Goal: Ask a question

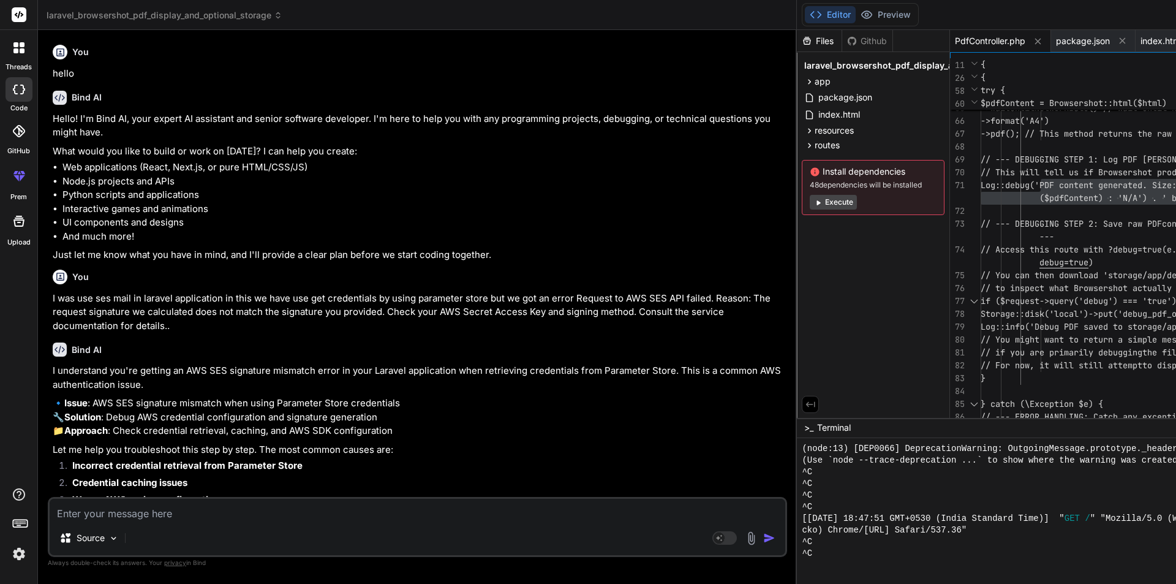
scroll to position [663, 0]
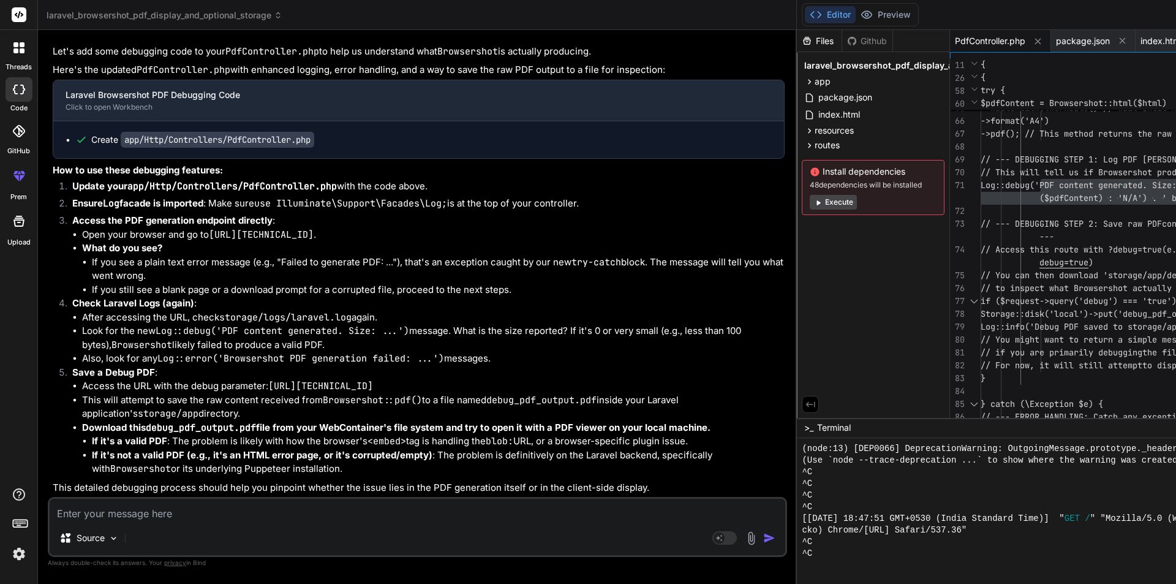
type textarea "s"
type textarea "x"
type textarea "sw"
type textarea "x"
type textarea "swi"
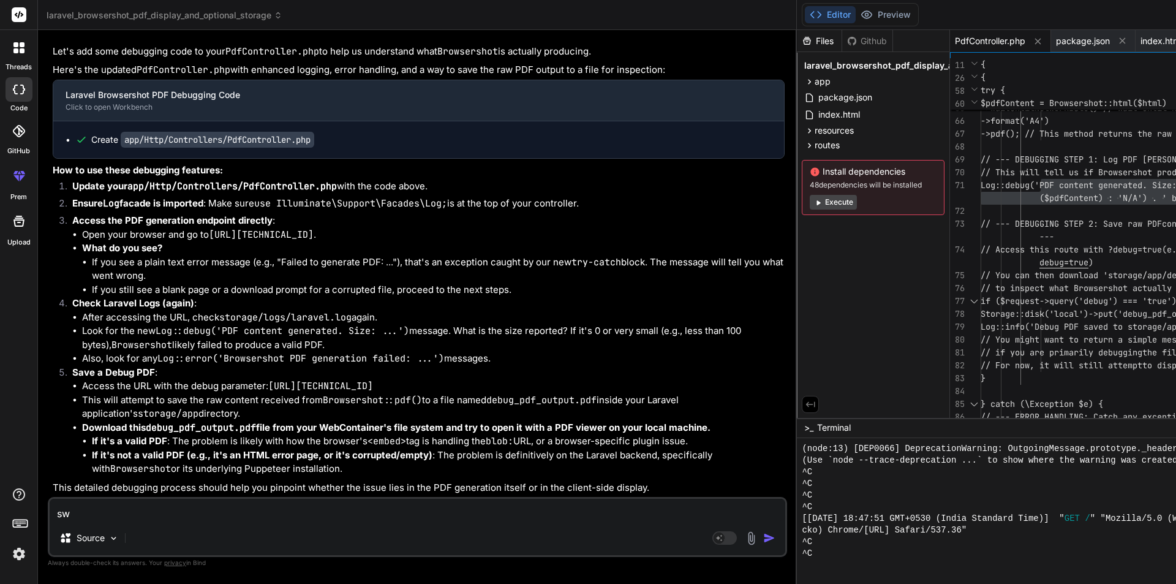
type textarea "x"
type textarea "swit"
type textarea "x"
type textarea "switc"
type textarea "x"
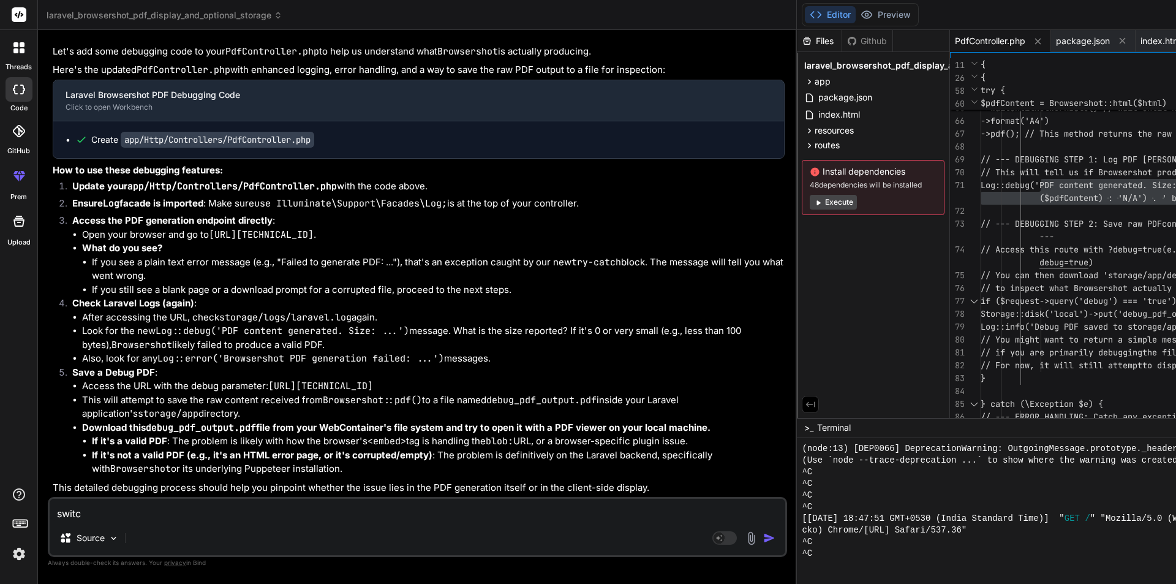
type textarea "switch"
type textarea "x"
type textarea "switch"
type textarea "x"
type textarea "switch c"
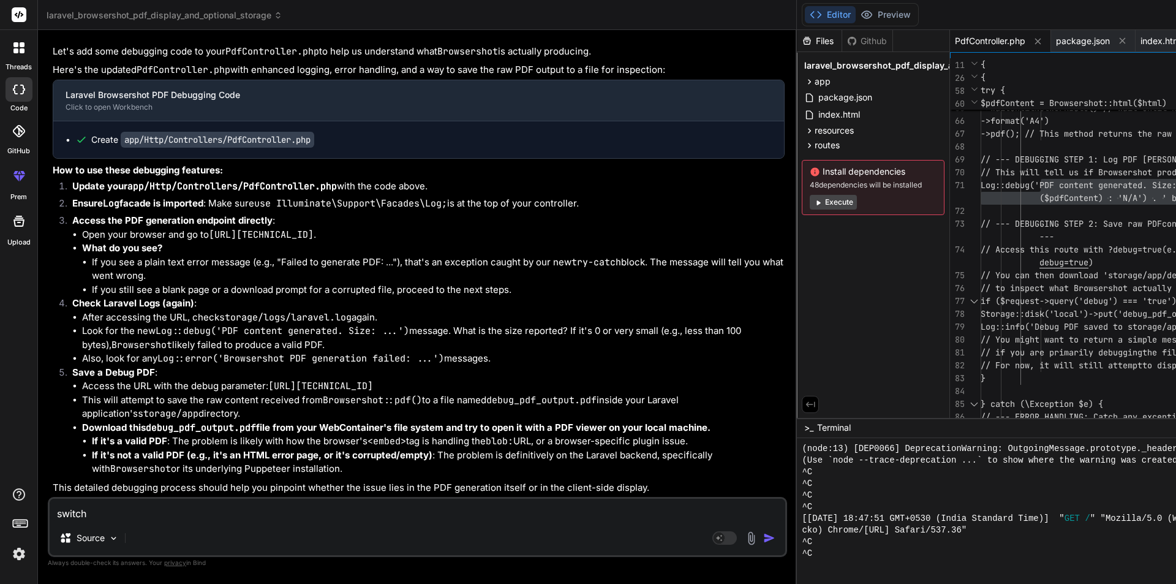
type textarea "x"
type textarea "switch ca"
type textarea "x"
type textarea "switch cas"
type textarea "x"
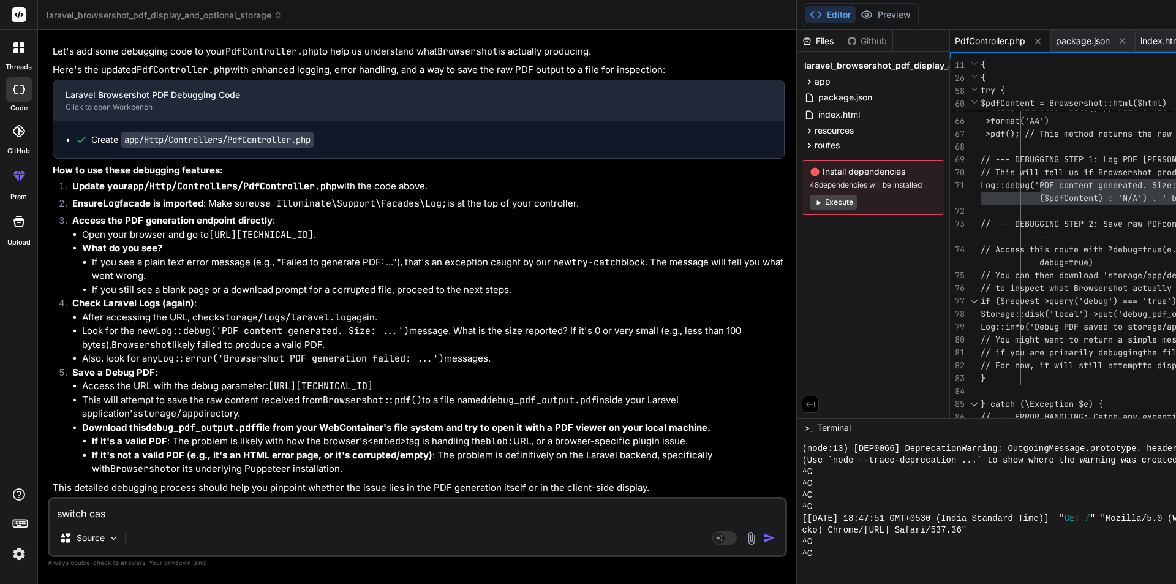
type textarea "switch case"
type textarea "x"
type textarea "switch case"
